Goal: Share content

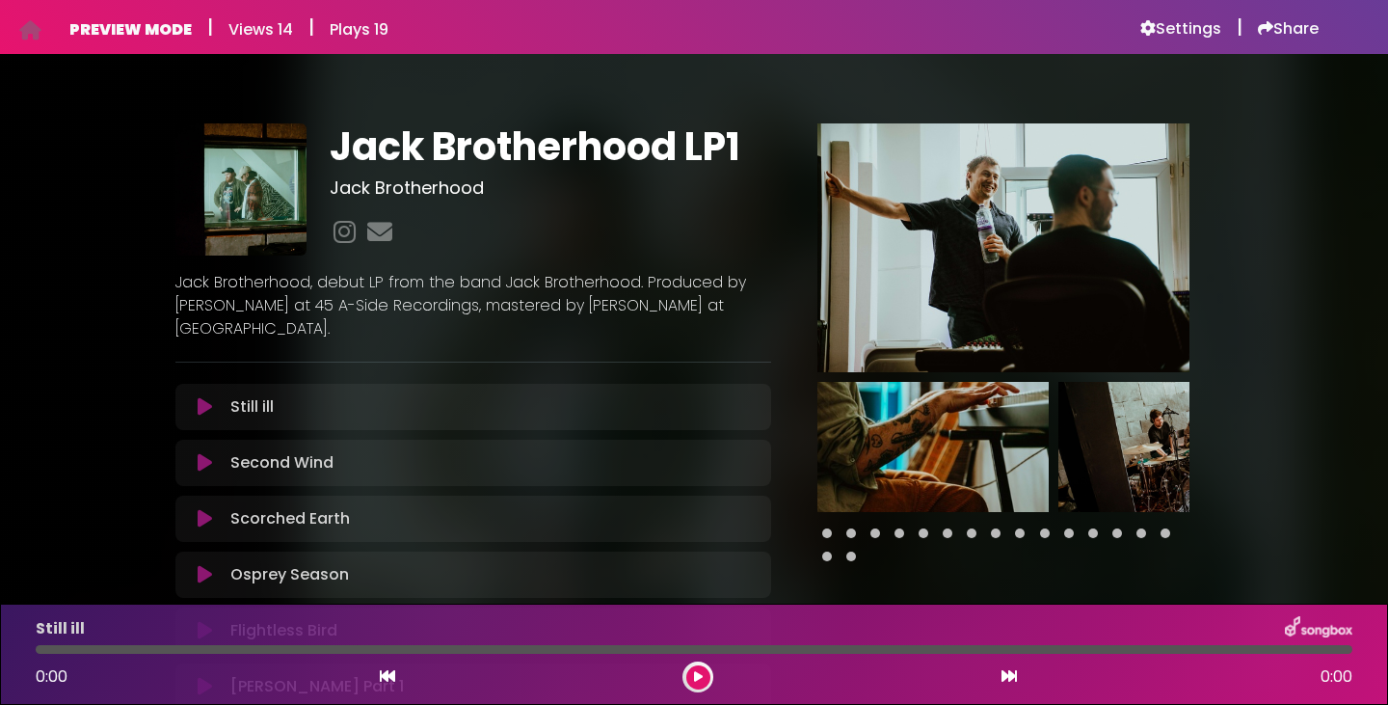
click at [1294, 171] on div "Jack Brotherhood LP1 Jack Brotherhood" at bounding box center [694, 521] width 1273 height 889
click at [1283, 40] on div "PREVIEW MODE | Views 14 | Plays 19 Settings | Share | |" at bounding box center [694, 27] width 1273 height 54
click at [1286, 23] on h6 "Share" at bounding box center [1288, 28] width 61 height 19
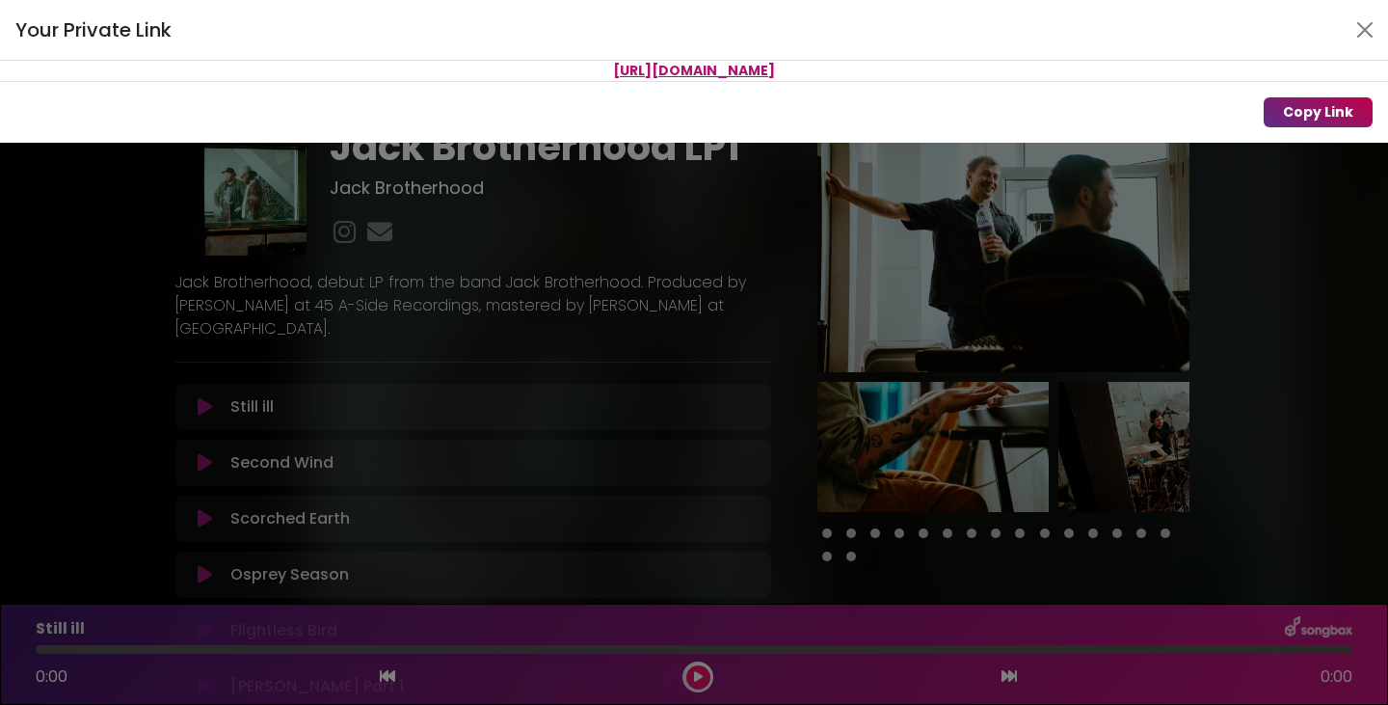
click at [1311, 100] on button "Copy Link" at bounding box center [1318, 112] width 109 height 30
click at [1349, 251] on div "Your Private Link Link copied to clipboard Copy Link" at bounding box center [694, 352] width 1388 height 705
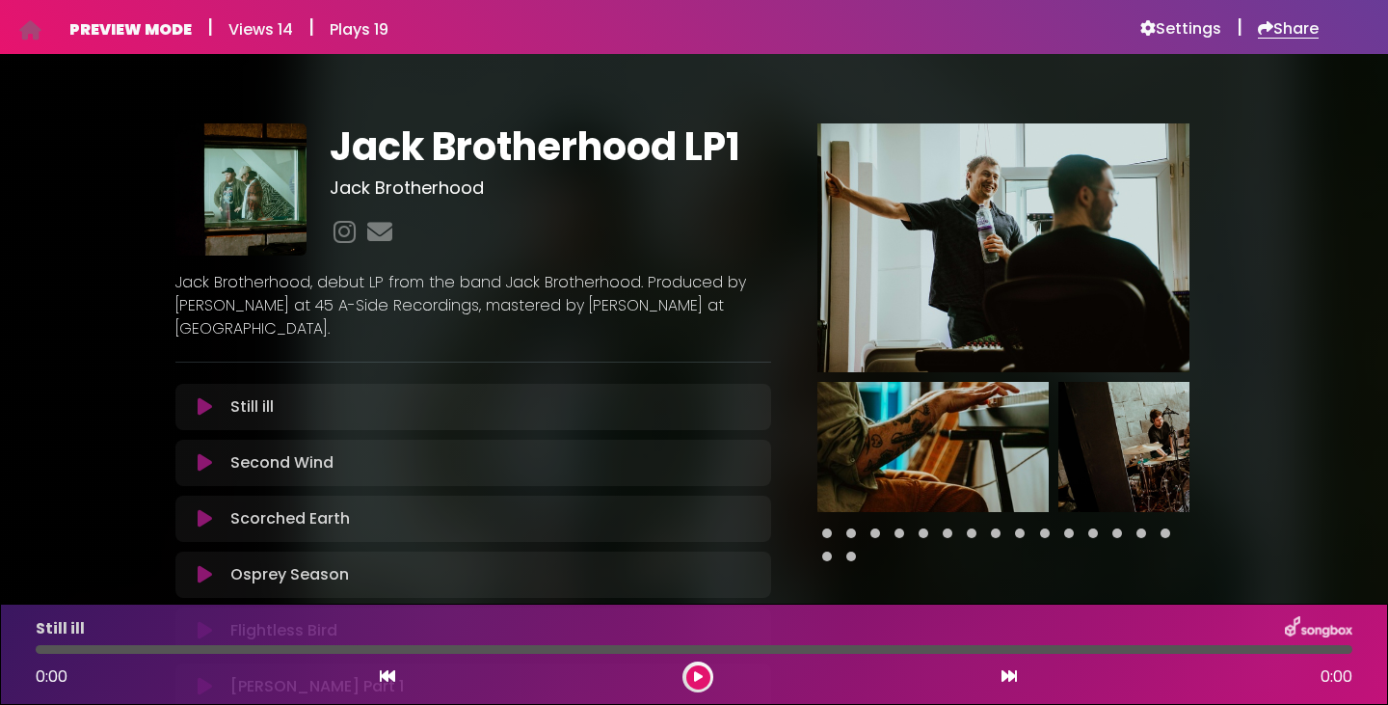
click at [1284, 24] on h6 "Share" at bounding box center [1288, 28] width 61 height 19
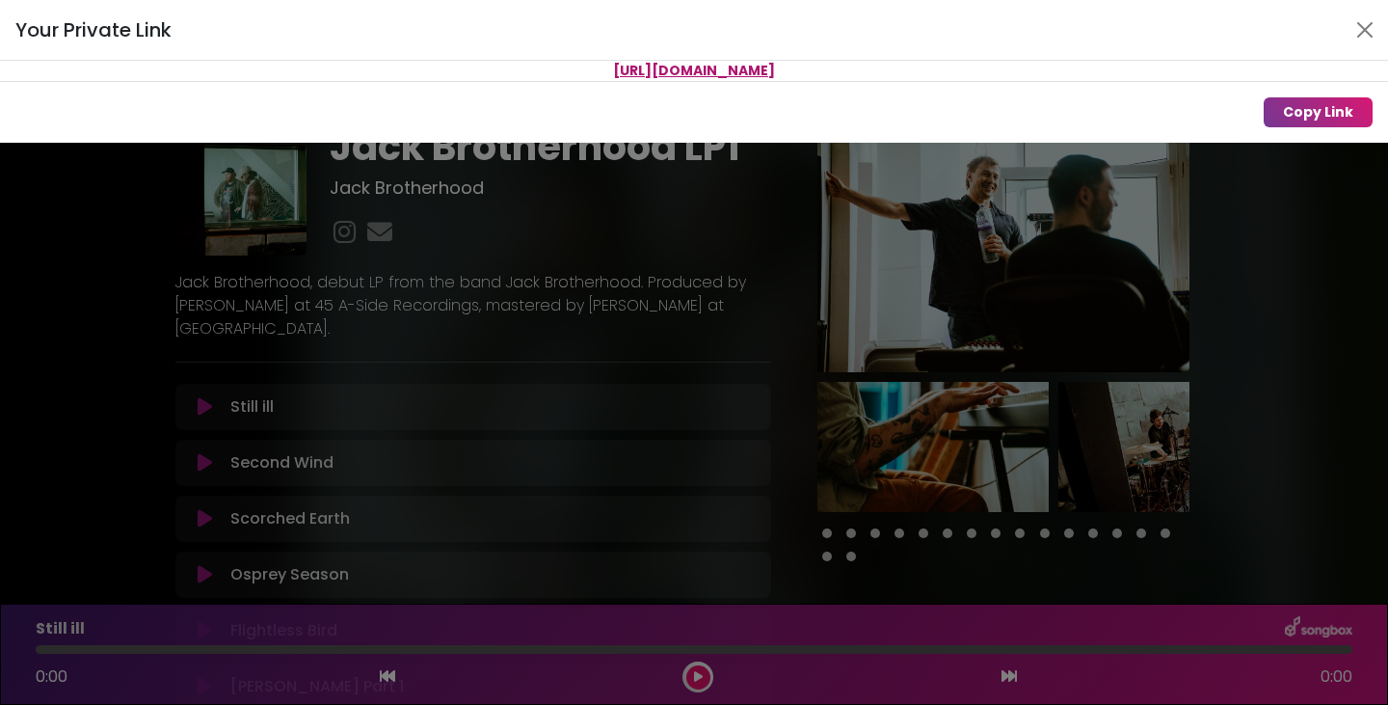
click at [775, 70] on span "[URL][DOMAIN_NAME]" at bounding box center [694, 70] width 162 height 19
copy div "[URL][DOMAIN_NAME]"
click at [1357, 30] on button "Close" at bounding box center [1365, 29] width 31 height 31
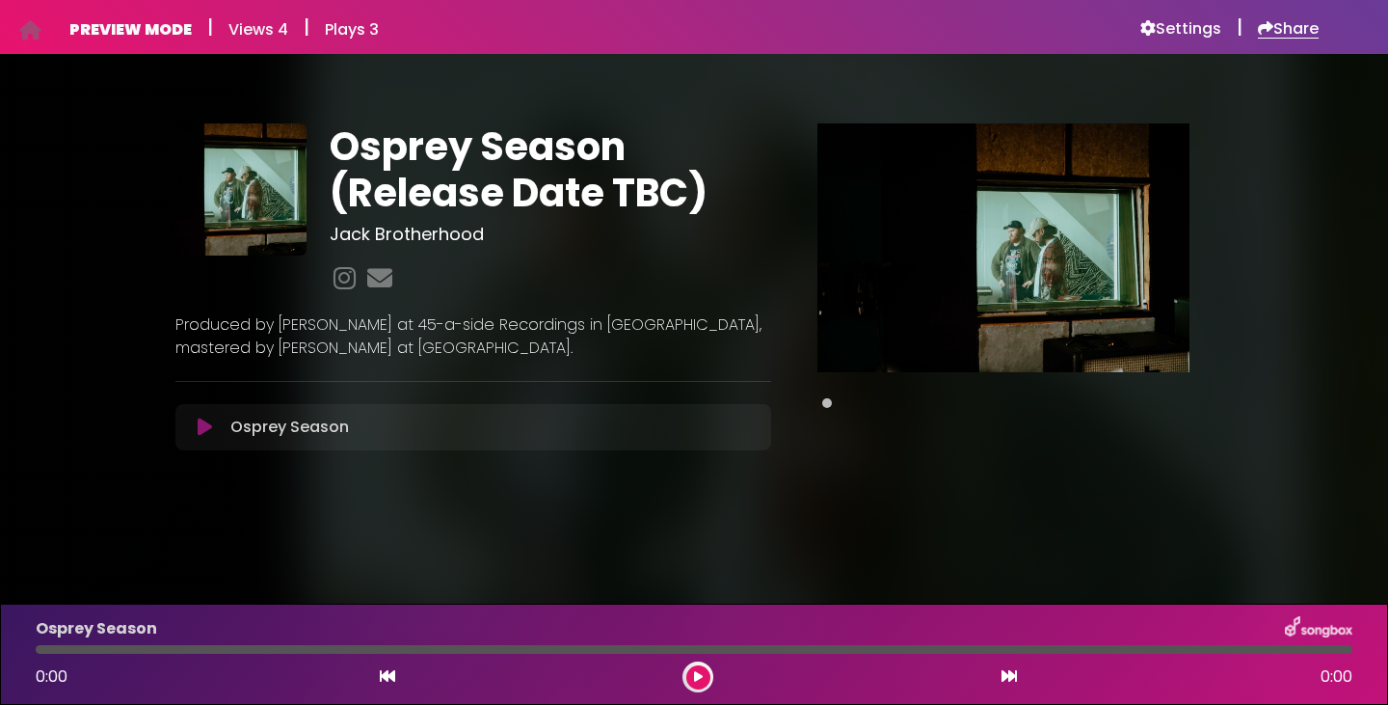
click at [1276, 32] on h6 "Share" at bounding box center [1288, 28] width 61 height 19
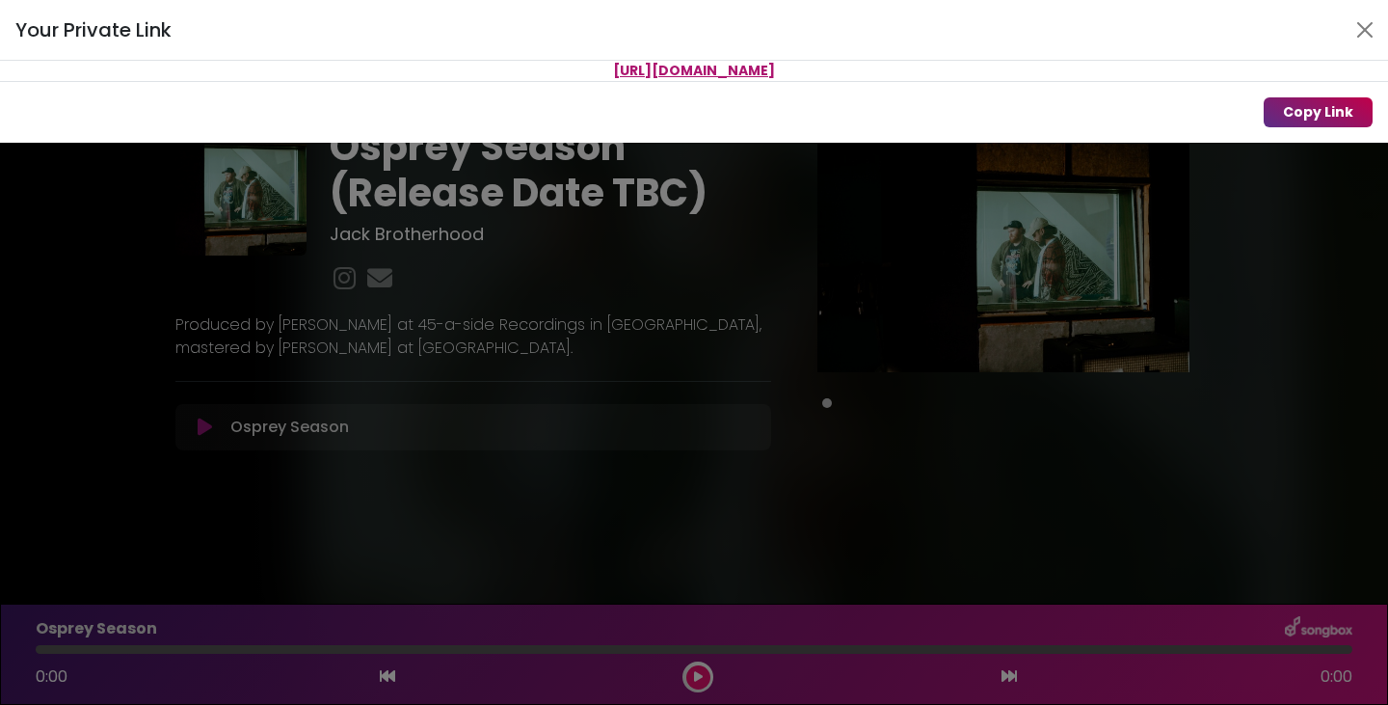
click at [1323, 116] on button "Copy Link" at bounding box center [1318, 112] width 109 height 30
click at [1260, 226] on div "Your Private Link https://songbox.com/s/1b0049fc-53c6-47c8-a958-a5ec893fb3ca Co…" at bounding box center [694, 352] width 1388 height 705
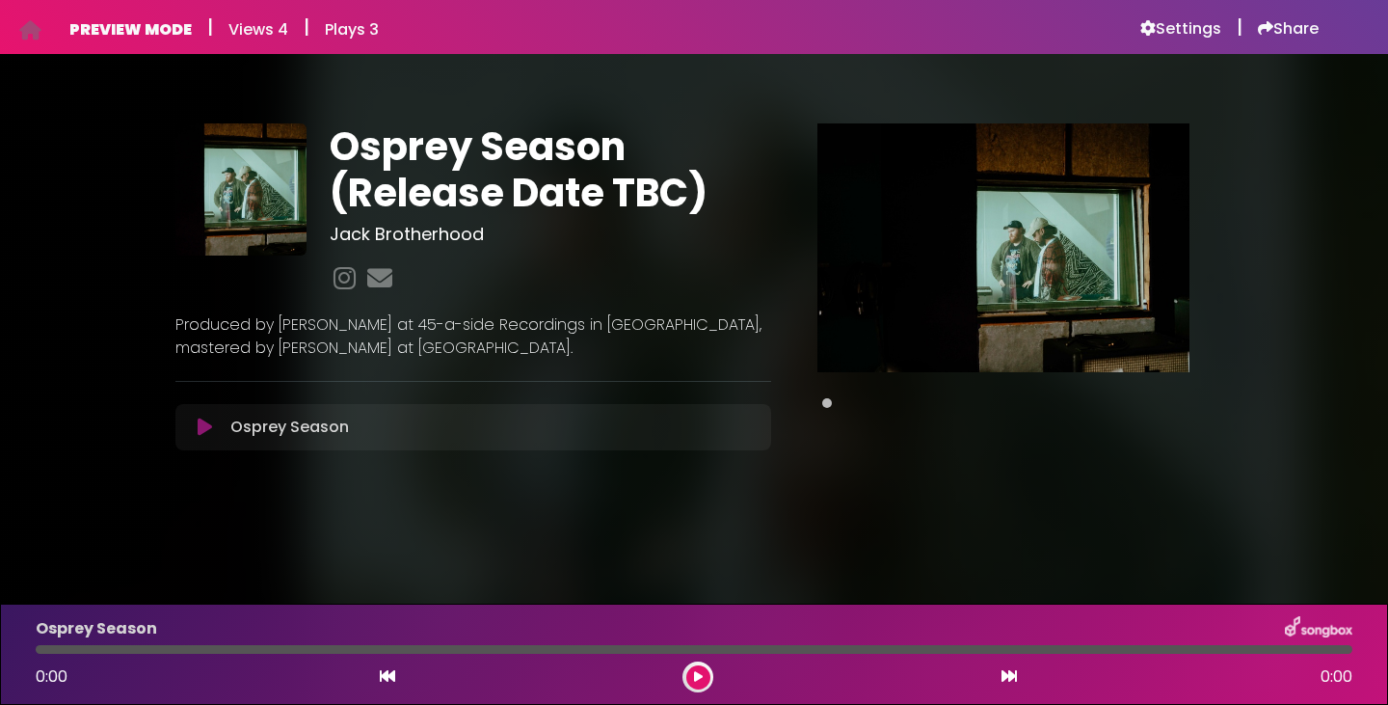
click at [198, 426] on icon at bounding box center [205, 426] width 14 height 19
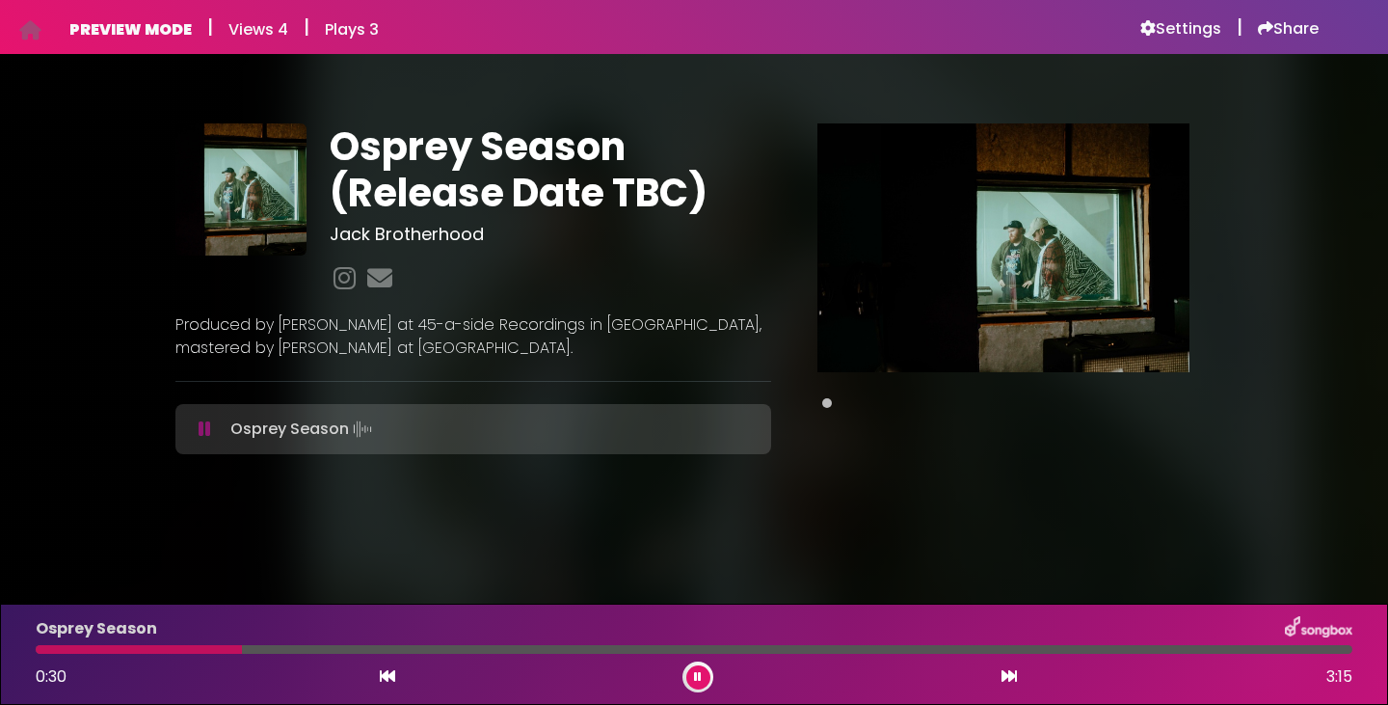
click at [693, 674] on button at bounding box center [698, 677] width 24 height 24
